Goal: Understand process/instructions: Learn about a topic

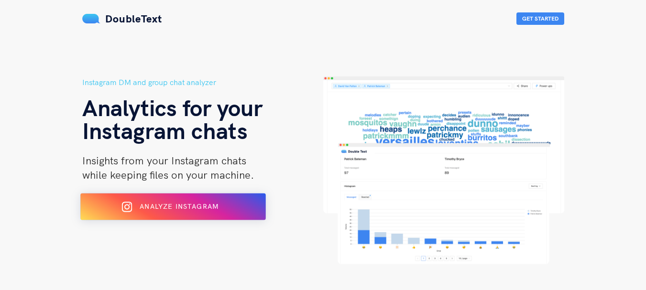
click at [234, 196] on button "Analyze Instagram" at bounding box center [173, 207] width 186 height 27
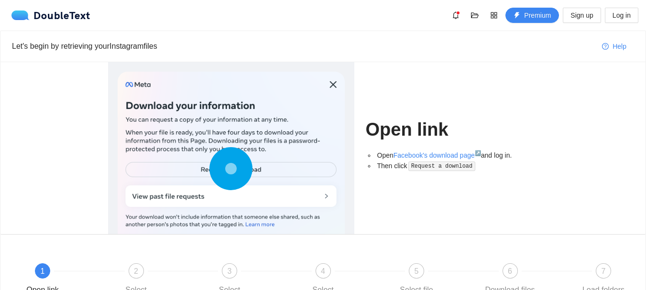
click at [432, 171] on li "Then click Request a download" at bounding box center [456, 166] width 163 height 11
click at [433, 168] on code "Request a download" at bounding box center [441, 167] width 67 height 10
click at [437, 156] on link "Facebook's download page ↗" at bounding box center [436, 156] width 87 height 8
click at [442, 158] on link "Facebook's download page ↗" at bounding box center [436, 156] width 87 height 8
click at [420, 164] on code "Request a download" at bounding box center [441, 167] width 67 height 10
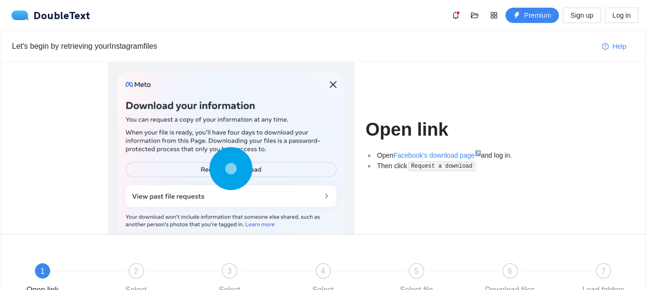
click at [424, 166] on code "Request a download" at bounding box center [441, 167] width 67 height 10
click at [412, 170] on code "Request a download" at bounding box center [441, 167] width 67 height 10
click at [426, 167] on code "Request a download" at bounding box center [441, 167] width 67 height 10
click at [428, 169] on code "Request a download" at bounding box center [441, 167] width 67 height 10
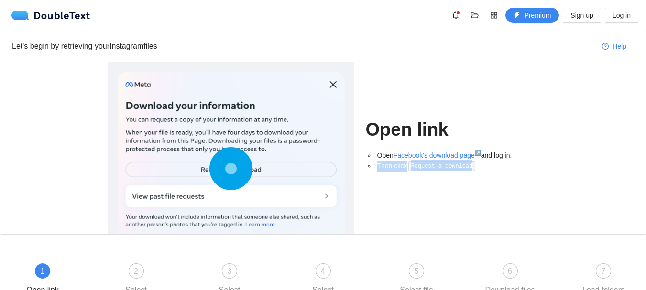
click at [428, 169] on code "Request a download" at bounding box center [441, 167] width 67 height 10
click at [428, 170] on code "Request a download" at bounding box center [441, 167] width 67 height 10
click at [418, 167] on code "Request a download" at bounding box center [441, 167] width 67 height 10
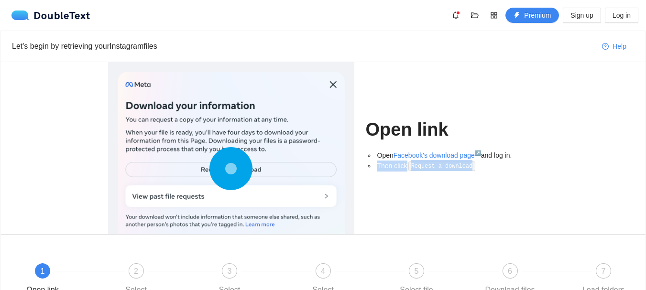
click at [418, 167] on code "Request a download" at bounding box center [441, 167] width 67 height 10
click at [457, 14] on icon "bell" at bounding box center [456, 15] width 8 height 8
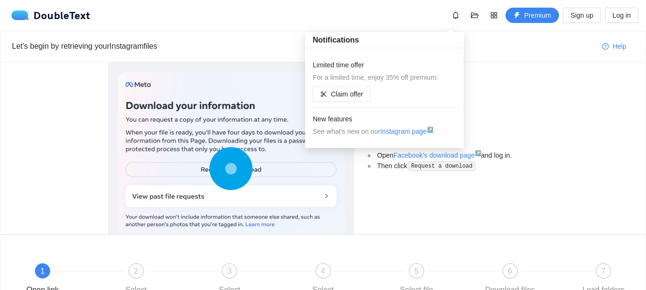
click at [523, 77] on div "Open link Open Facebook's download page ↗ and log in. Then click Request a down…" at bounding box center [452, 148] width 173 height 172
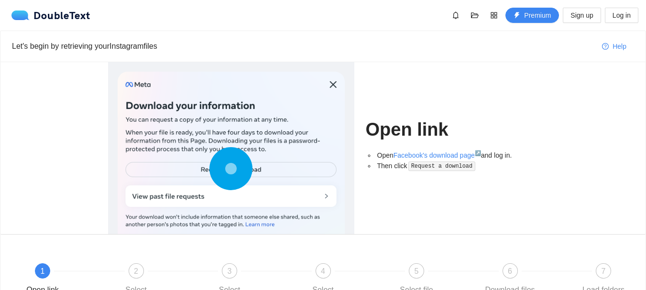
click at [417, 168] on code "Request a download" at bounding box center [441, 167] width 67 height 10
click at [269, 160] on div at bounding box center [231, 171] width 227 height 198
click at [261, 164] on div at bounding box center [231, 171] width 227 height 198
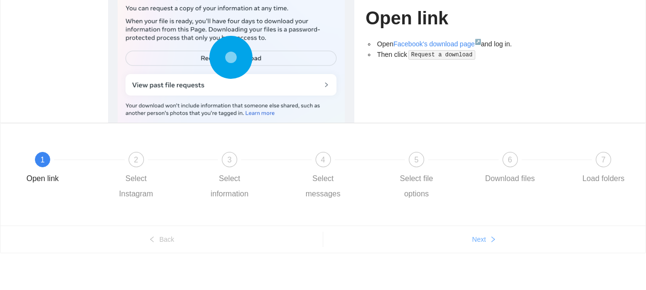
click at [490, 246] on button "Next" at bounding box center [484, 239] width 323 height 15
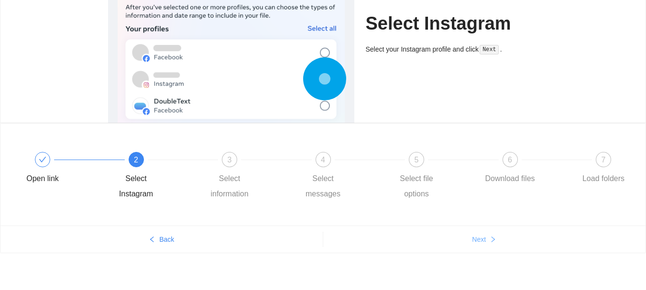
click at [487, 242] on button "Next" at bounding box center [484, 239] width 323 height 15
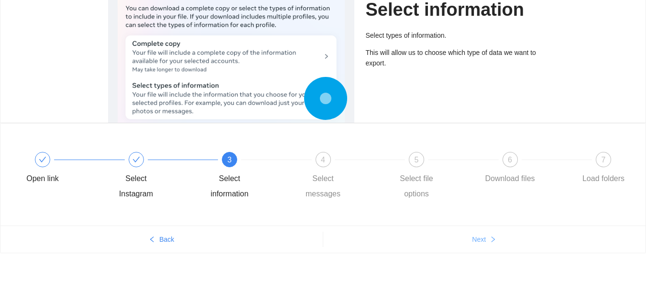
click at [481, 240] on span "Next" at bounding box center [479, 239] width 14 height 11
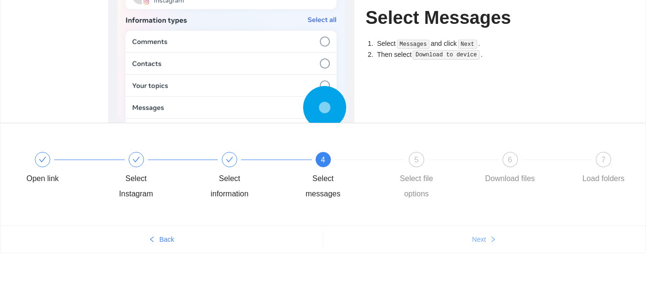
click at [467, 239] on button "Next" at bounding box center [484, 239] width 323 height 15
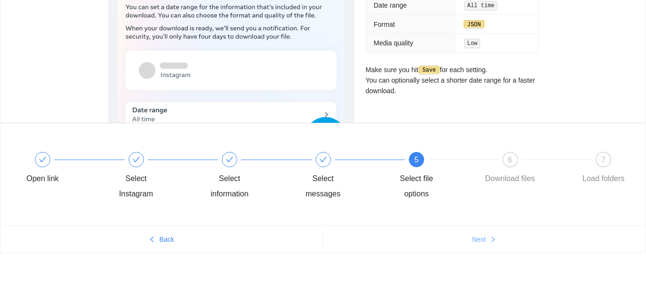
click at [472, 239] on span "Next" at bounding box center [479, 239] width 14 height 11
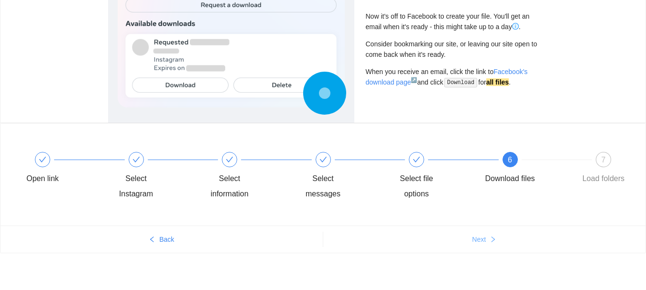
click at [472, 239] on span "Next" at bounding box center [479, 239] width 14 height 11
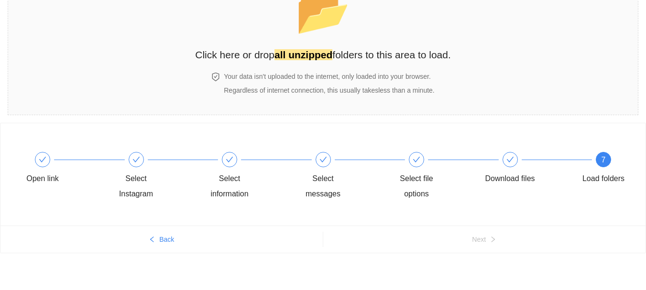
scroll to position [71, 0]
click at [164, 241] on span "Back" at bounding box center [166, 239] width 15 height 11
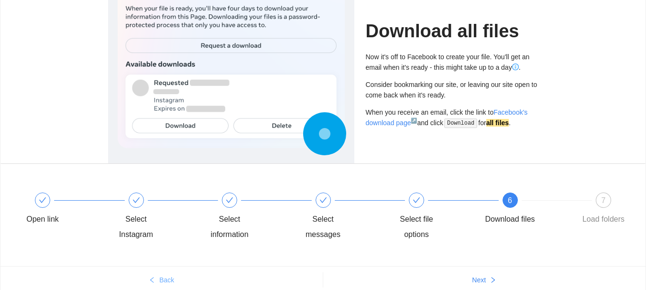
click at [164, 241] on div "Select Instagram" at bounding box center [156, 218] width 94 height 50
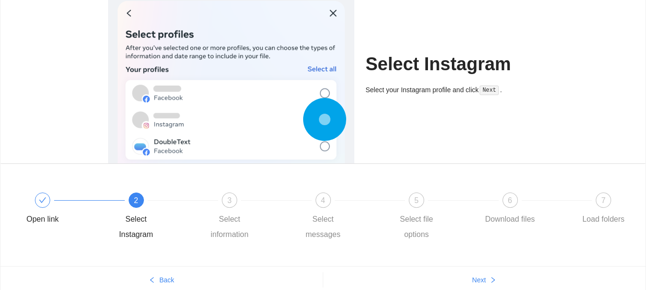
click at [160, 258] on div "Open link 2 Select Instagram 3 Select information 4 Select messages 5 Select fi…" at bounding box center [322, 215] width 645 height 102
click at [159, 261] on div "Open link 2 Select Instagram 3 Select information 4 Select messages 5 Select fi…" at bounding box center [322, 215] width 645 height 102
click at [152, 274] on button "Back" at bounding box center [161, 280] width 322 height 15
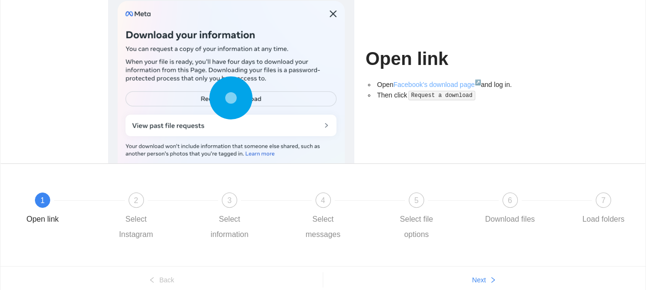
click at [426, 87] on link "Facebook's download page ↗" at bounding box center [436, 85] width 87 height 8
click at [485, 272] on ul "Back Next" at bounding box center [322, 279] width 645 height 27
click at [486, 275] on button "Next" at bounding box center [484, 280] width 323 height 15
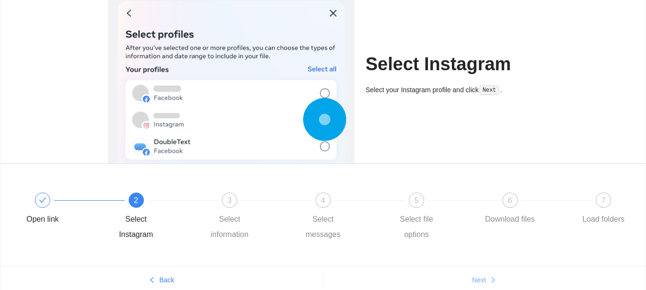
click at [488, 273] on button "Next" at bounding box center [484, 280] width 323 height 15
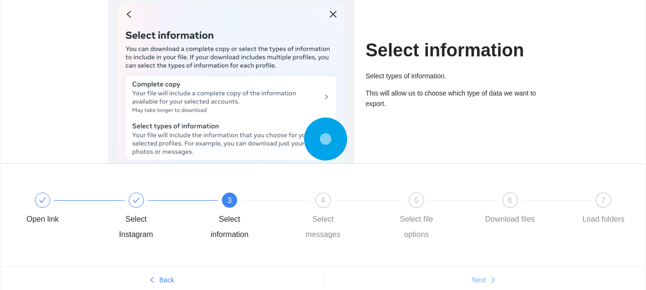
click at [485, 278] on span "Next" at bounding box center [479, 280] width 14 height 11
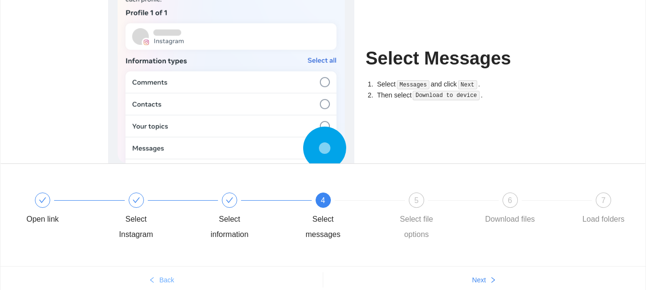
click at [184, 282] on button "Back" at bounding box center [161, 280] width 322 height 15
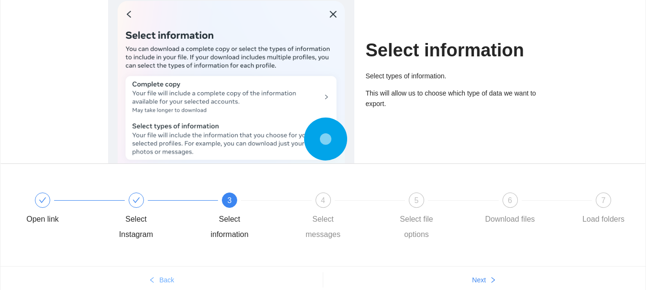
click at [184, 282] on button "Back" at bounding box center [161, 280] width 322 height 15
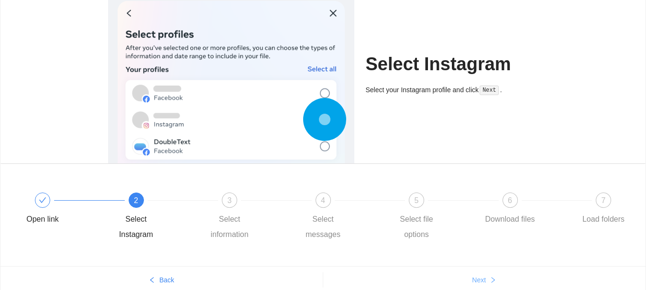
click at [479, 283] on span "Next" at bounding box center [479, 280] width 14 height 11
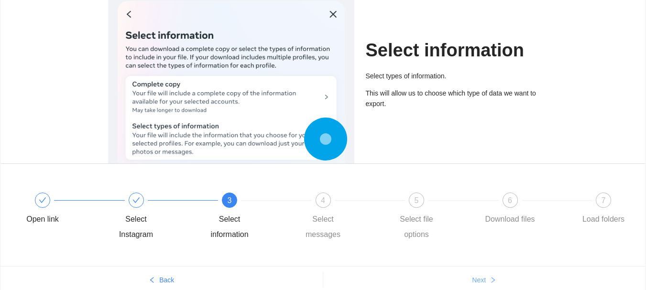
click at [473, 285] on button "Next" at bounding box center [484, 280] width 323 height 15
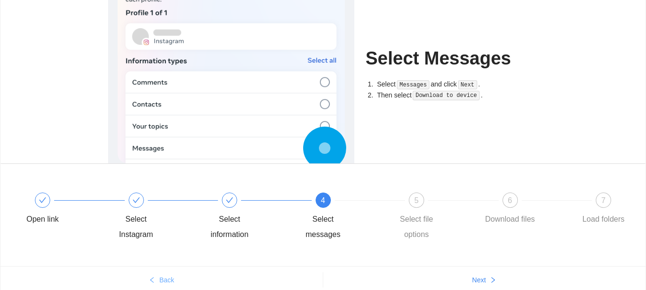
click at [159, 281] on button "Back" at bounding box center [161, 280] width 322 height 15
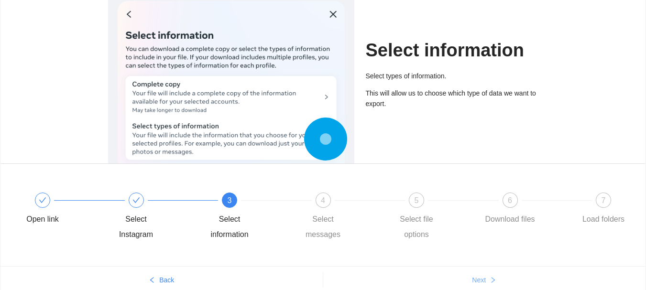
click at [457, 273] on button "Next" at bounding box center [484, 280] width 323 height 15
